Goal: Task Accomplishment & Management: Use online tool/utility

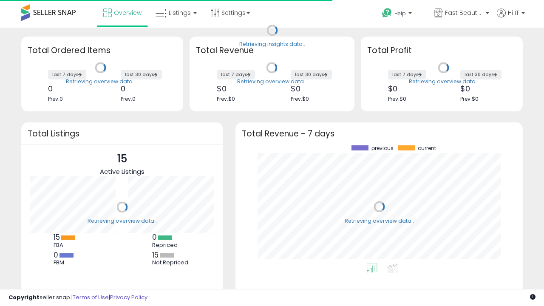
scroll to position [118, 270]
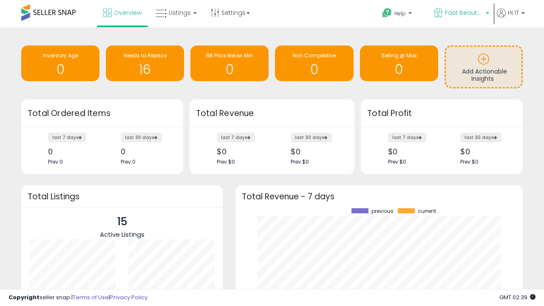
click at [461, 14] on span "Fast Beauty ([GEOGRAPHIC_DATA])" at bounding box center [464, 12] width 38 height 8
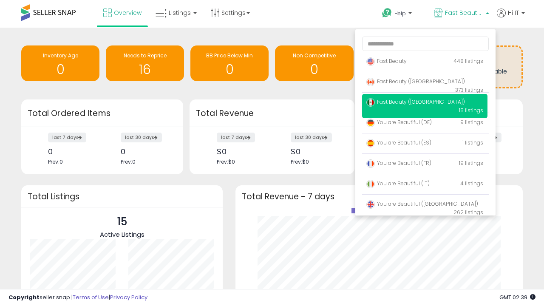
click at [425, 83] on span "Fast Beauty ([GEOGRAPHIC_DATA])" at bounding box center [415, 81] width 99 height 7
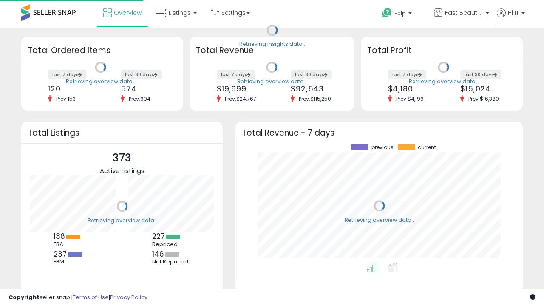
scroll to position [118, 270]
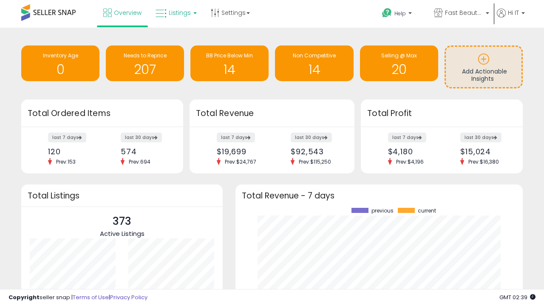
click at [175, 13] on span "Listings" at bounding box center [180, 12] width 22 height 8
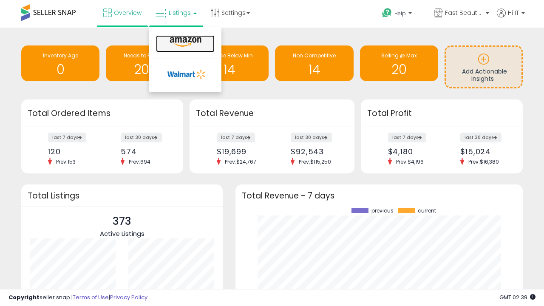
click at [184, 42] on icon at bounding box center [185, 42] width 37 height 11
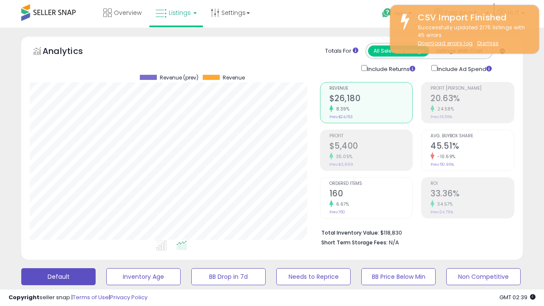
scroll to position [231, 0]
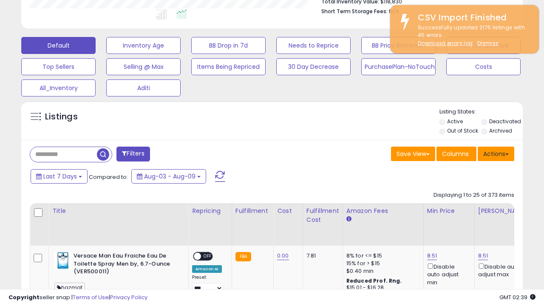
click at [496, 153] on button "Actions" at bounding box center [496, 154] width 37 height 14
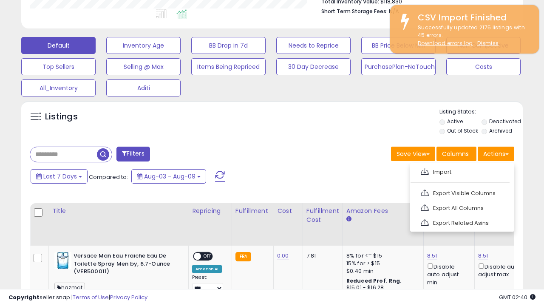
click at [425, 170] on span at bounding box center [425, 171] width 8 height 6
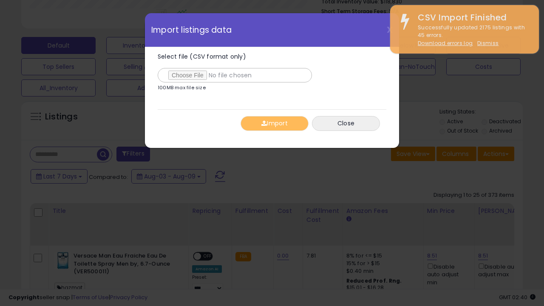
type input "**********"
click at [274, 123] on button "Import" at bounding box center [275, 123] width 68 height 15
